Goal: Navigation & Orientation: Find specific page/section

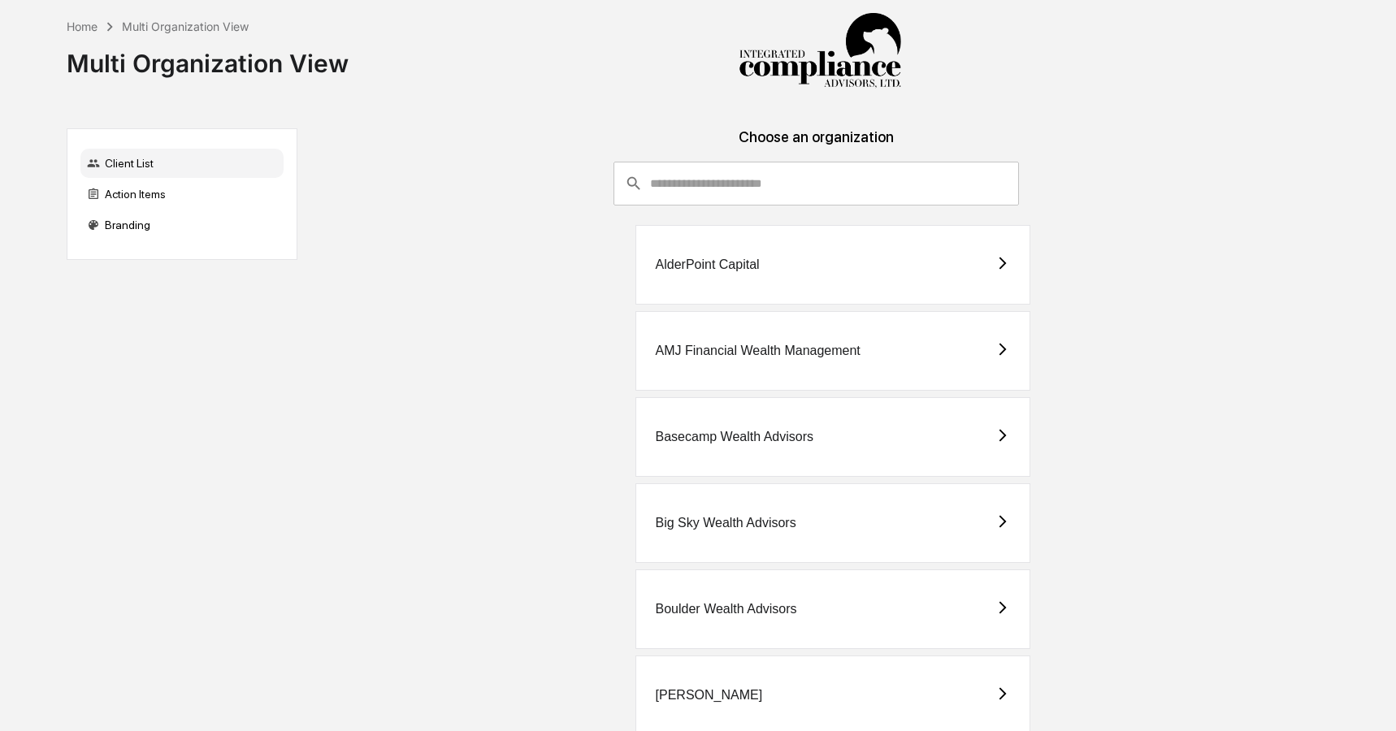
click at [717, 158] on div "Choose an organization" at bounding box center [816, 144] width 1012 height 33
click at [707, 194] on input "consultant-dashboard__filter-organizations-search-bar" at bounding box center [834, 184] width 369 height 44
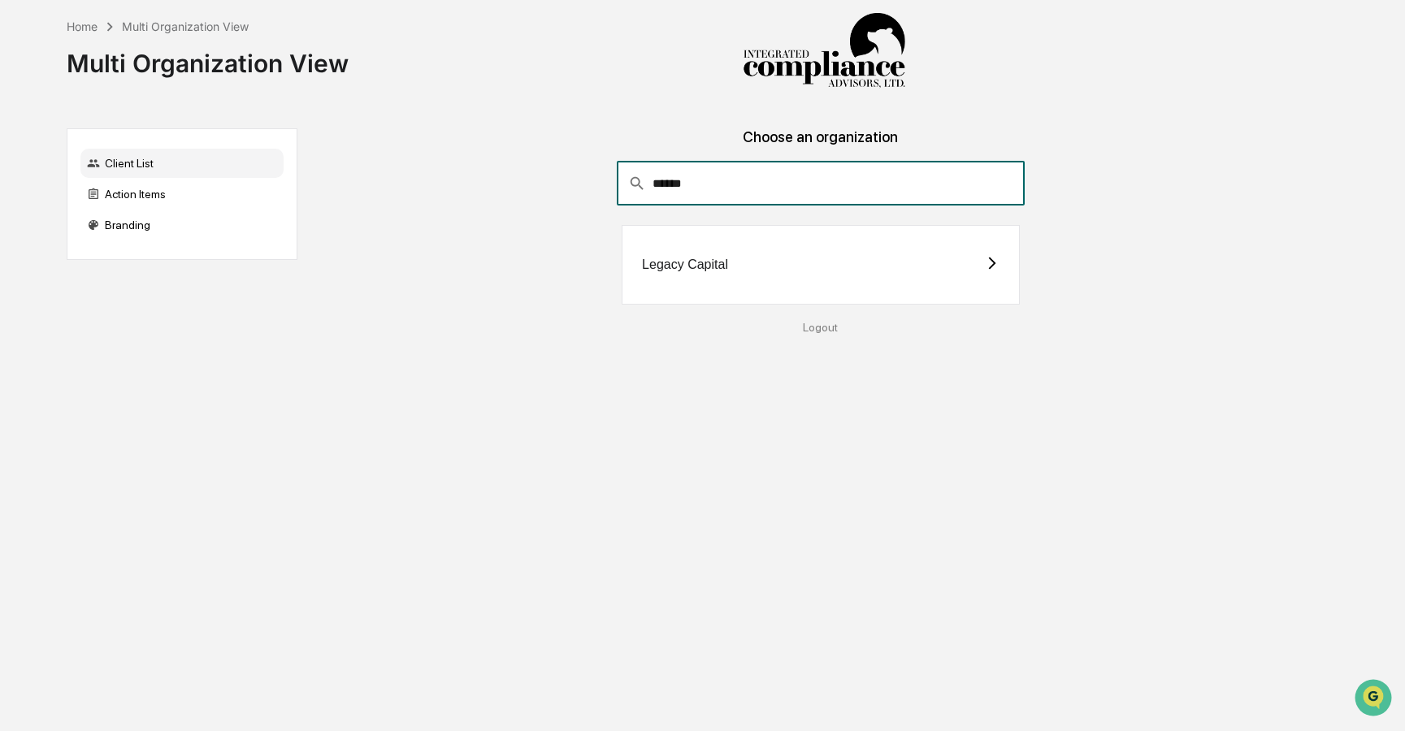
type input "******"
click at [860, 268] on div "Legacy Capital" at bounding box center [820, 265] width 398 height 80
